Goal: Information Seeking & Learning: Learn about a topic

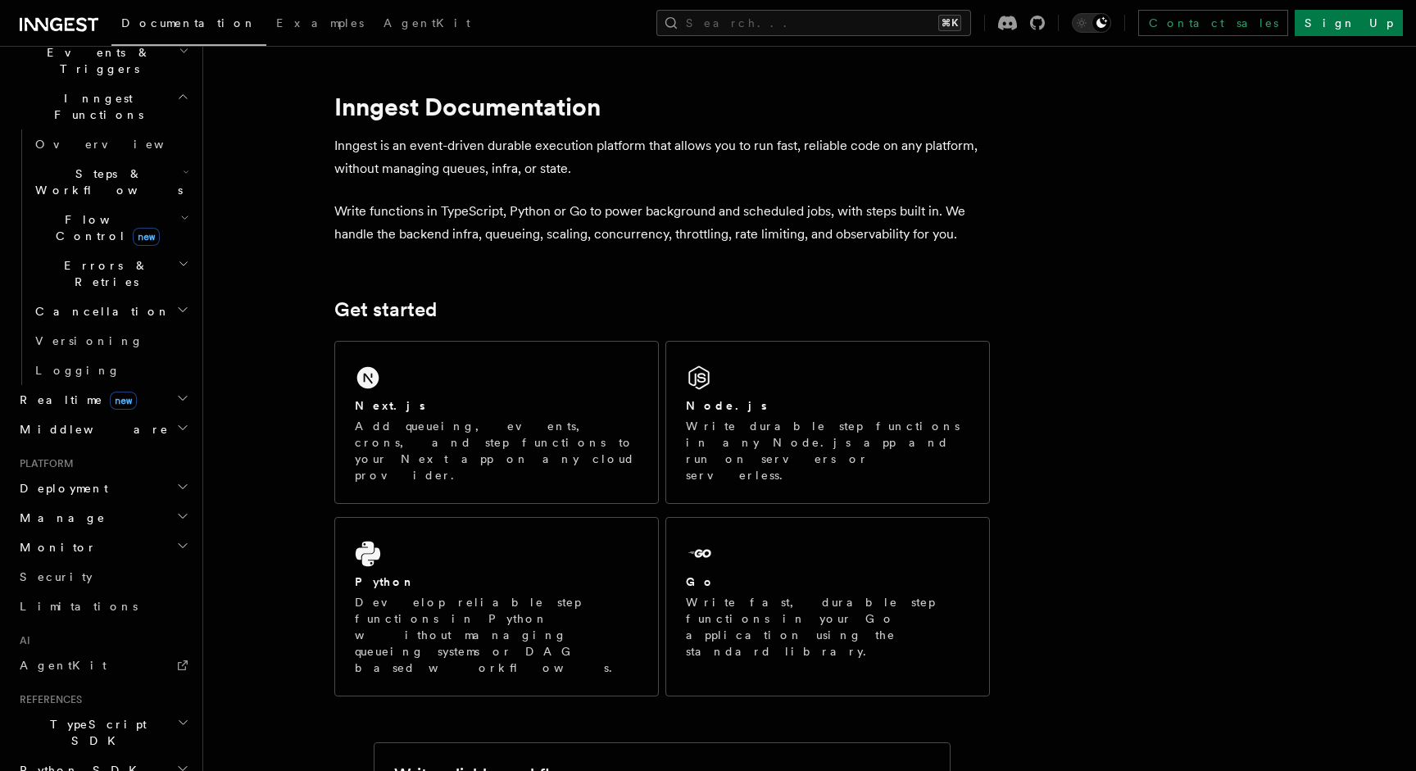
scroll to position [442, 0]
click at [171, 502] on h2 "Manage" at bounding box center [102, 516] width 179 height 29
click at [108, 532] on link "Environments" at bounding box center [111, 546] width 164 height 29
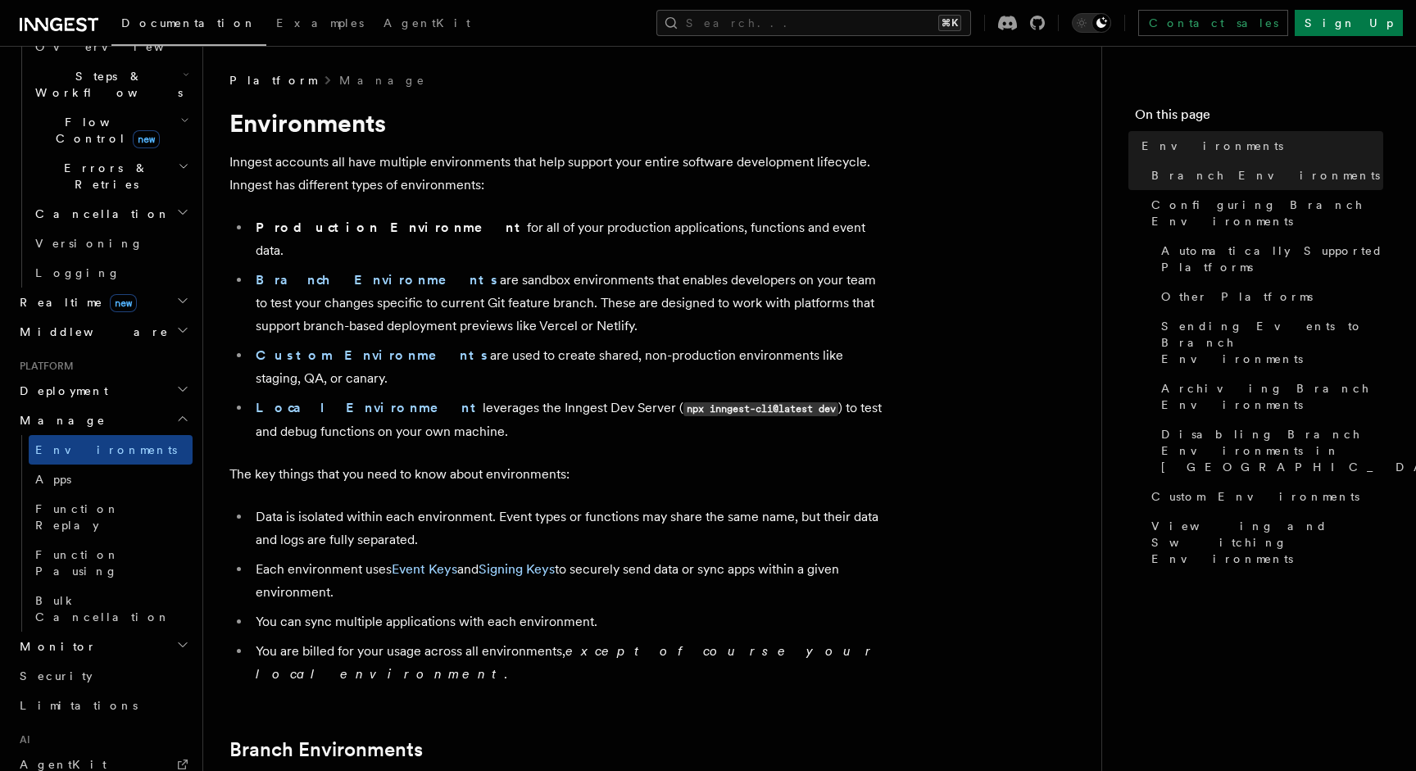
scroll to position [543, 0]
click at [108, 627] on h2 "Monitor" at bounding box center [102, 641] width 179 height 29
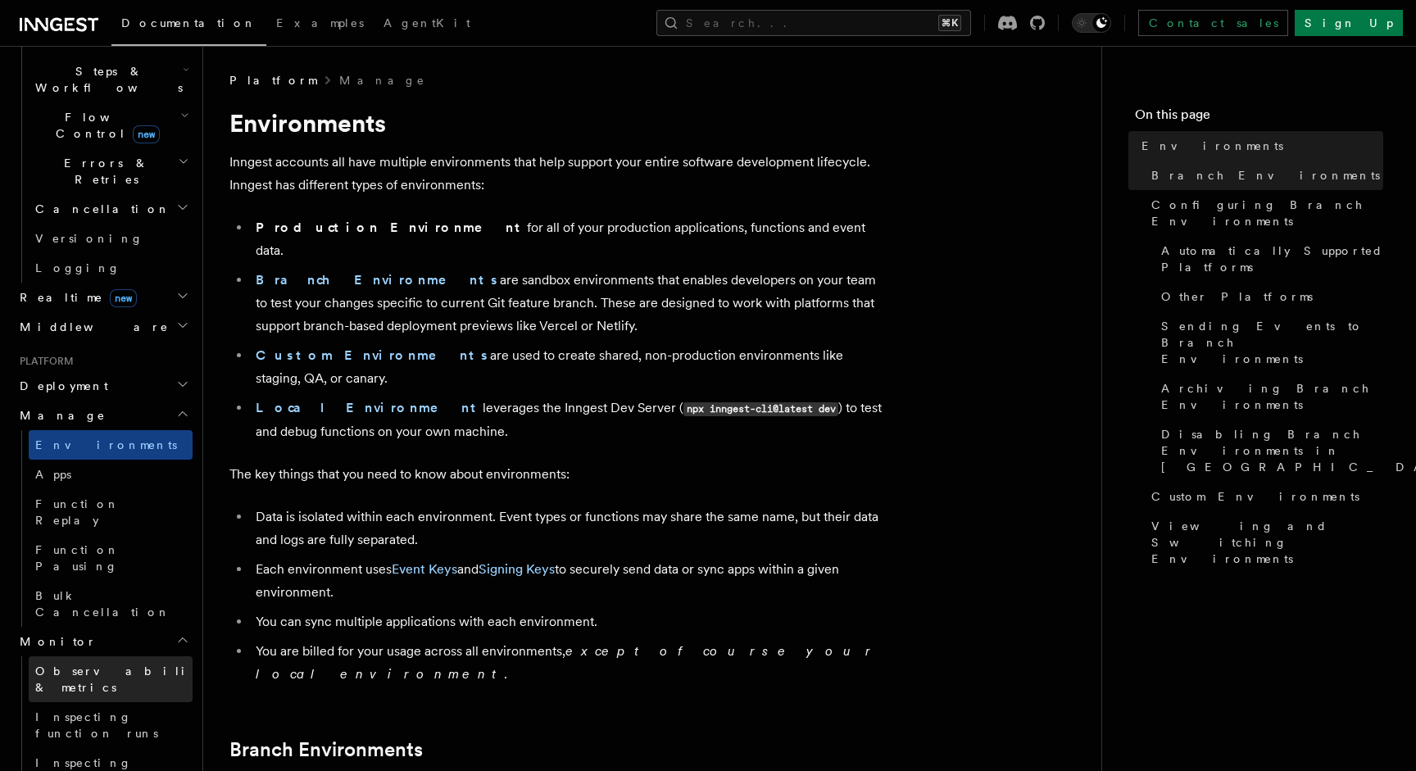
click at [101, 665] on span "Observability & metrics" at bounding box center [119, 679] width 169 height 29
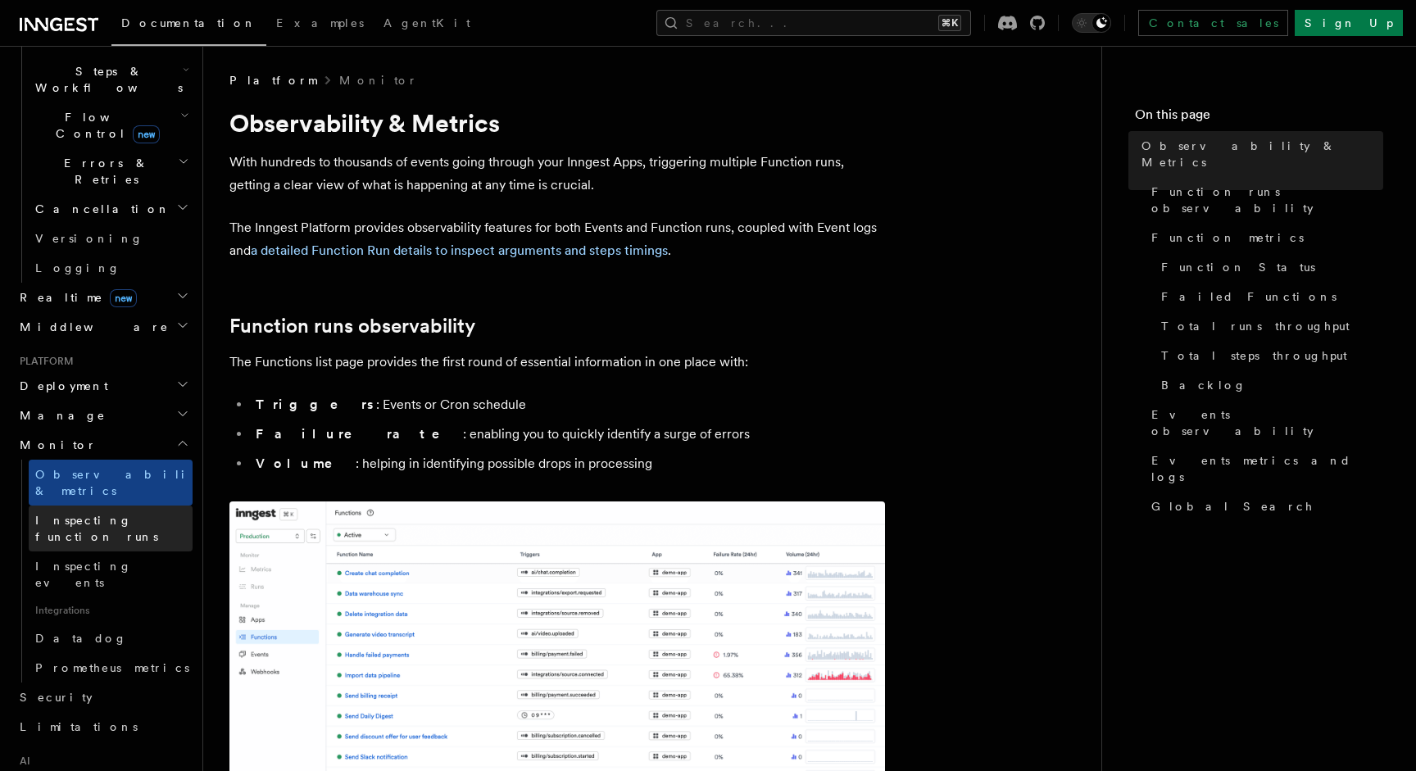
click at [164, 506] on link "Inspecting function runs" at bounding box center [111, 529] width 164 height 46
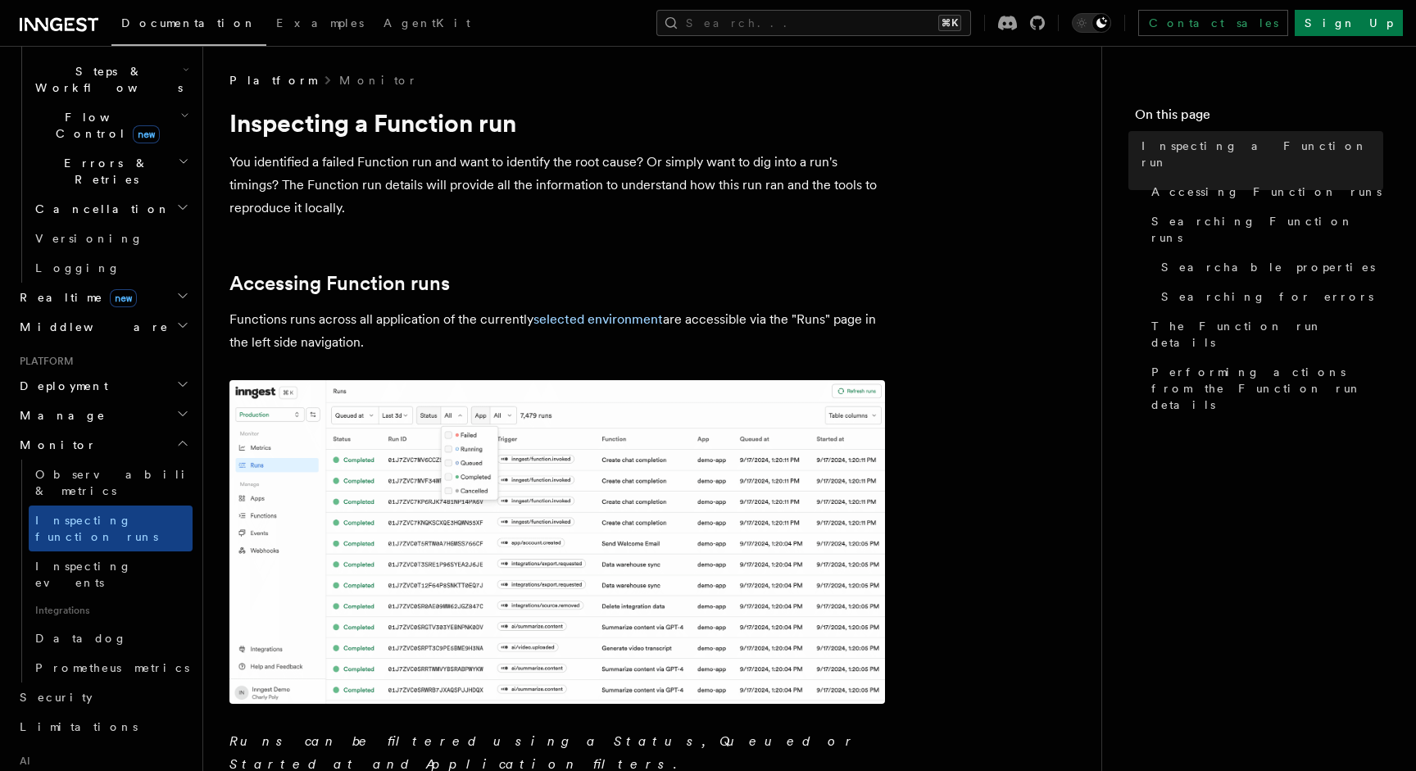
click at [186, 407] on icon "button" at bounding box center [182, 413] width 13 height 13
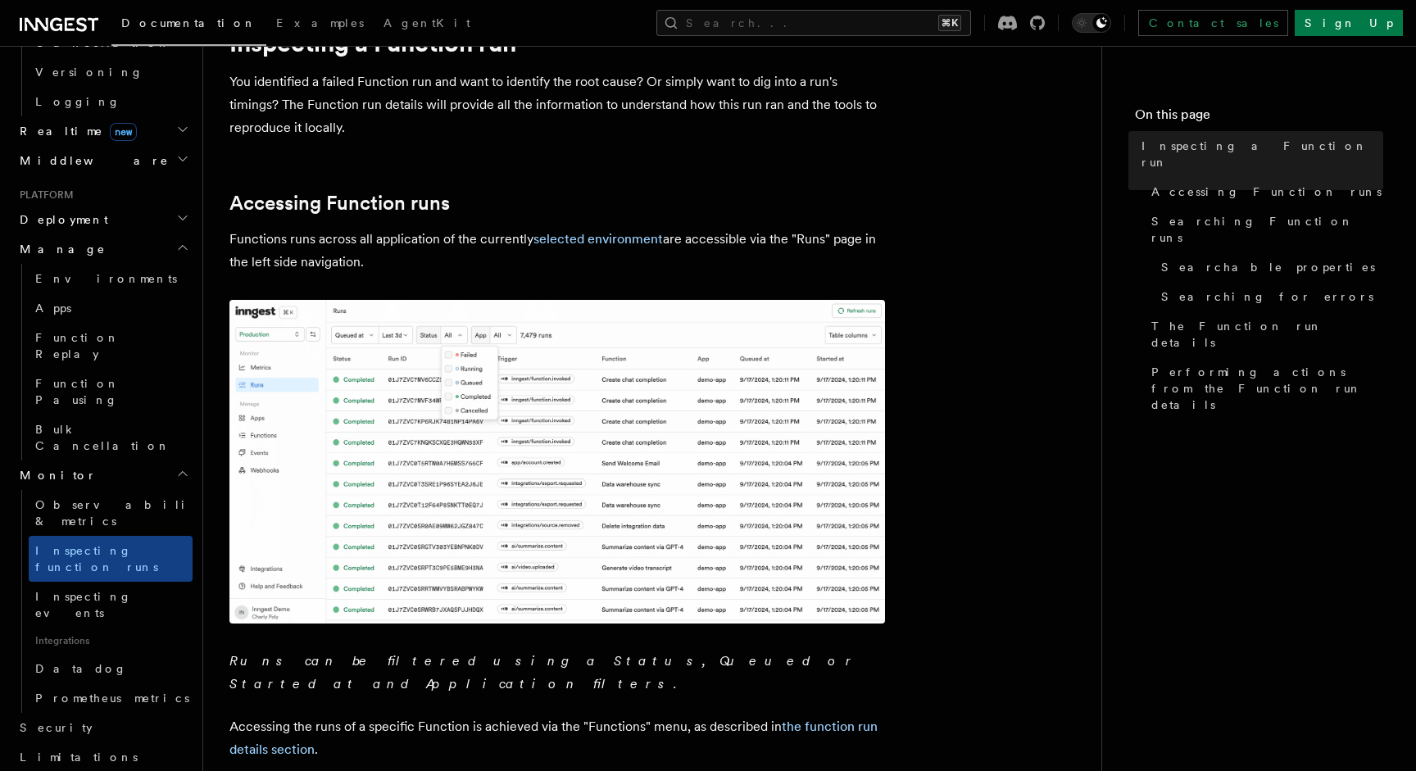
scroll to position [709, 0]
click at [104, 714] on link "Security" at bounding box center [102, 728] width 179 height 29
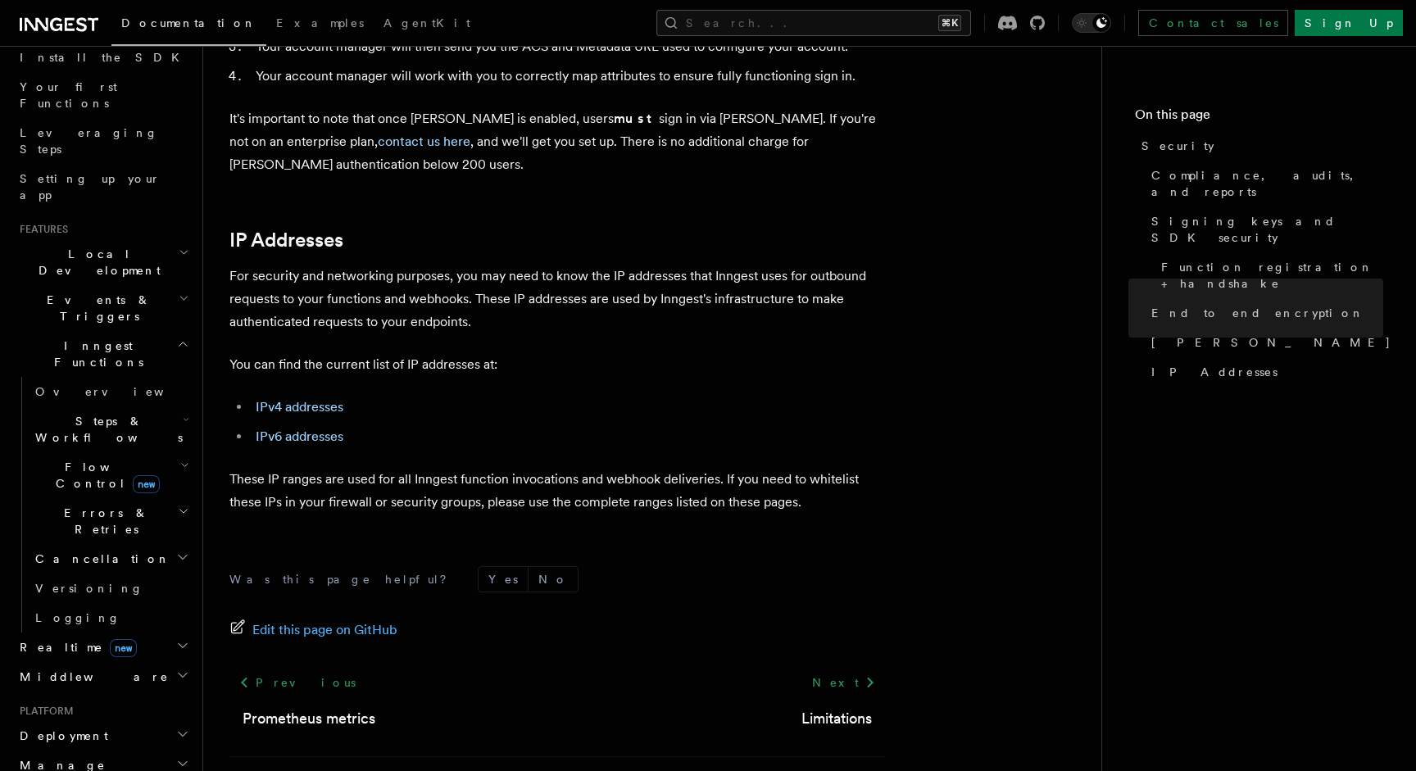
scroll to position [202, 0]
click at [117, 713] on h2 "Deployment" at bounding box center [102, 727] width 179 height 29
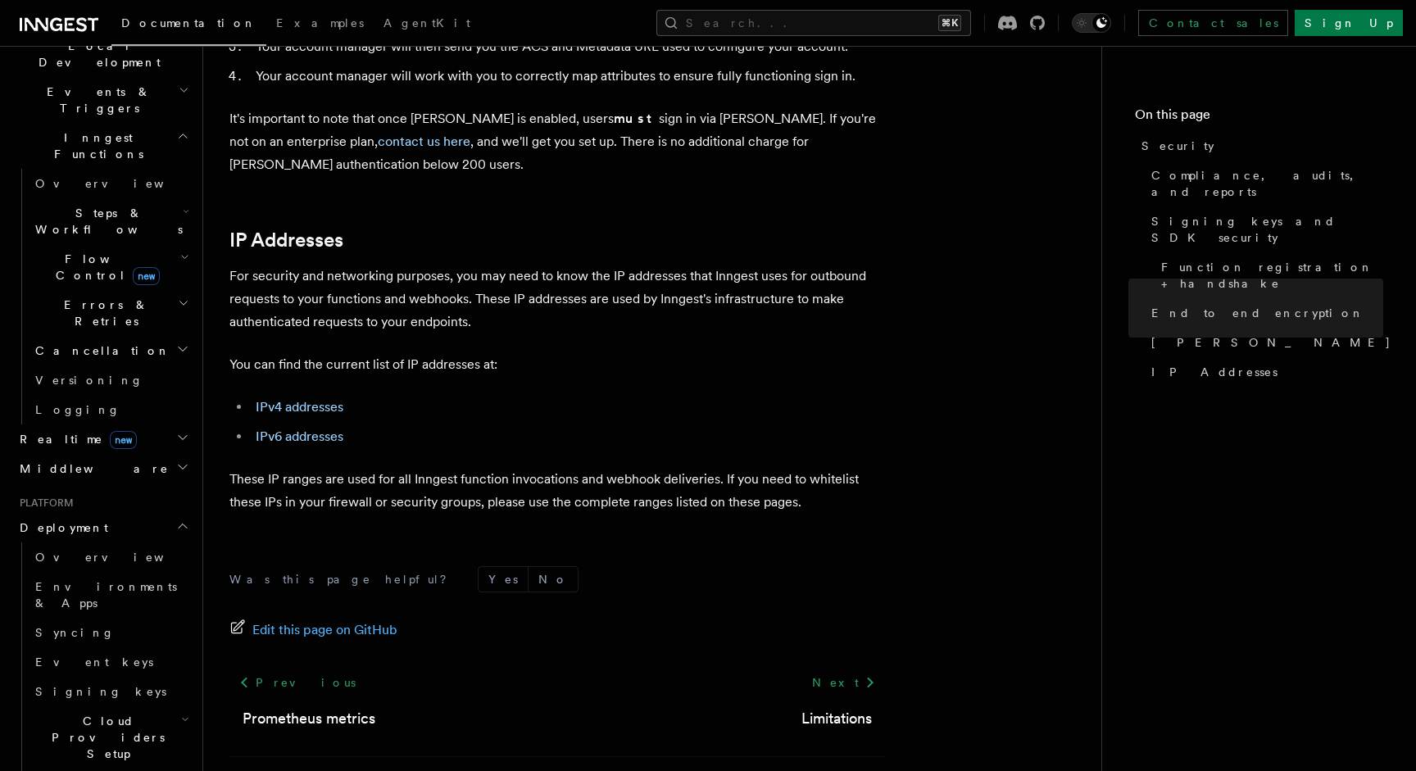
scroll to position [421, 0]
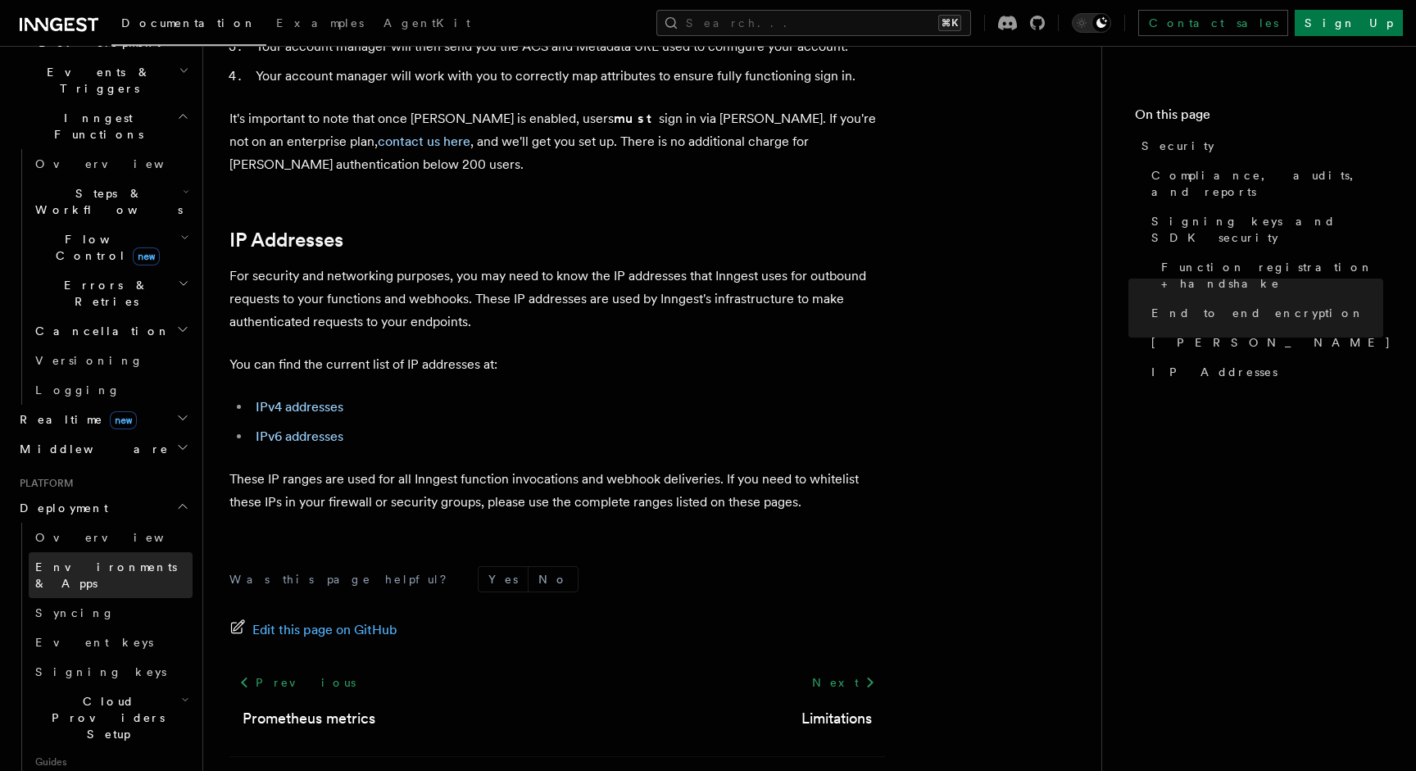
click at [104, 552] on link "Environments & Apps" at bounding box center [111, 575] width 164 height 46
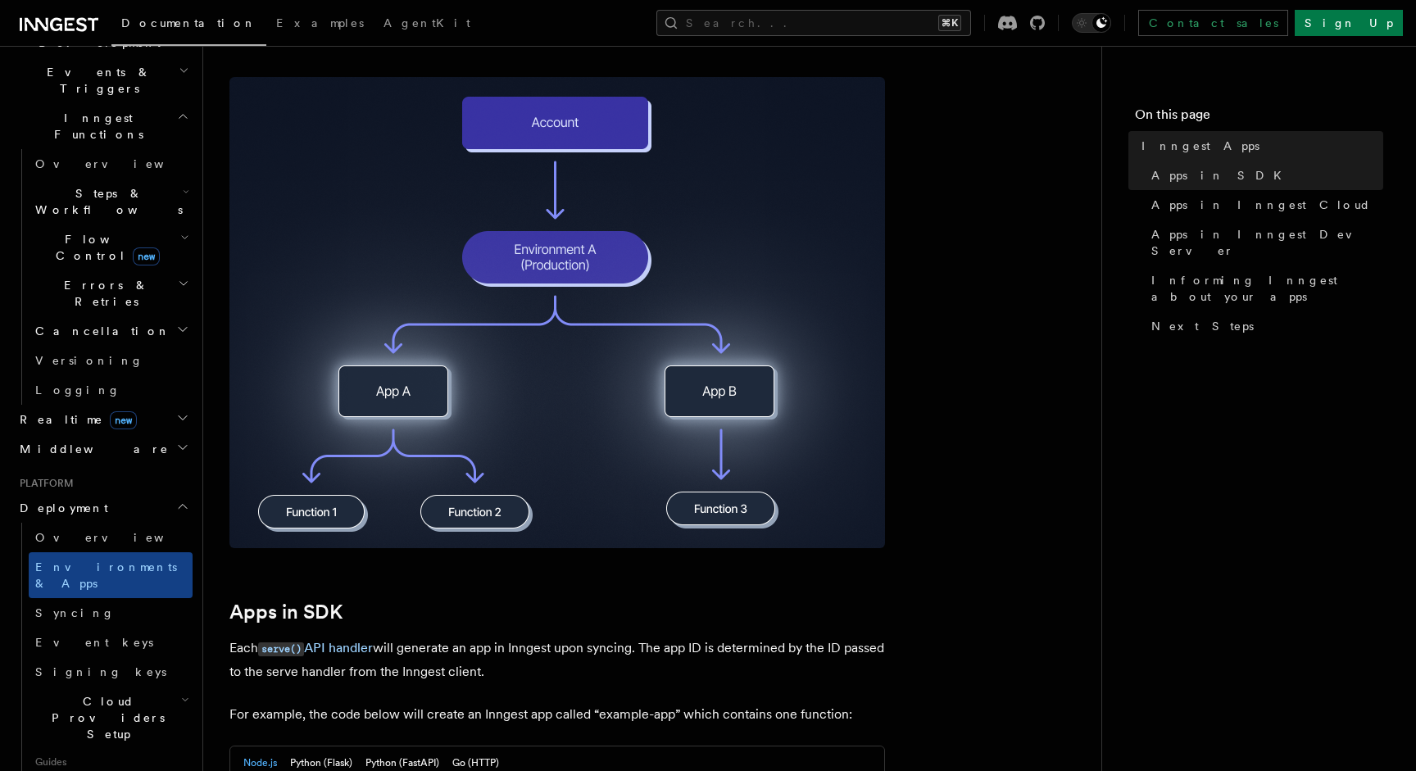
scroll to position [302, 0]
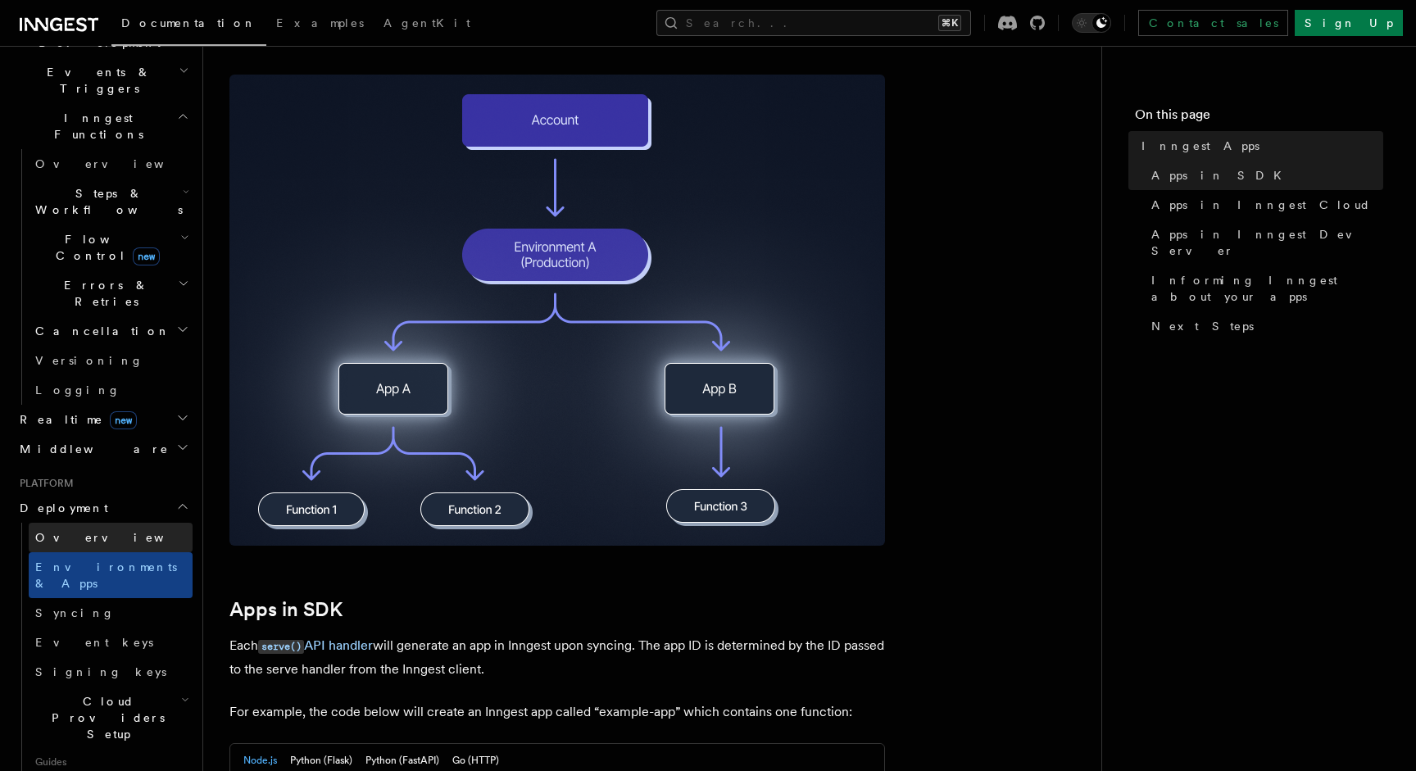
click at [98, 523] on link "Overview" at bounding box center [111, 537] width 164 height 29
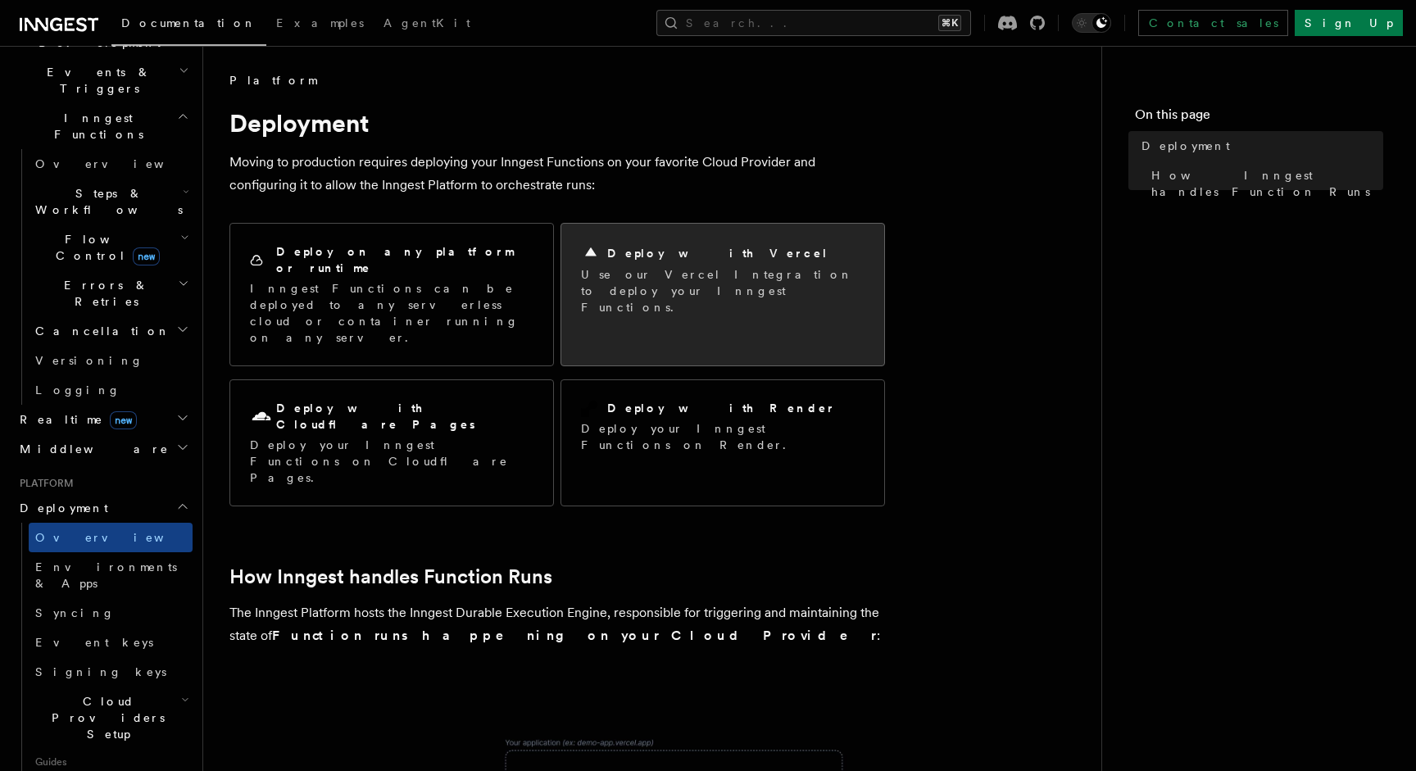
click at [644, 242] on div "Deploy with Vercel Use our Vercel Integration to deploy your Inngest Functions." at bounding box center [722, 279] width 323 height 111
